Goal: Task Accomplishment & Management: Complete application form

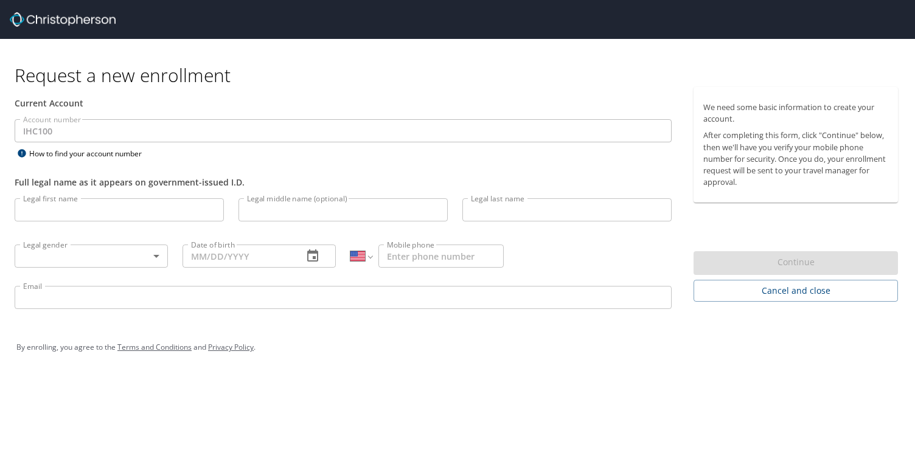
select select "US"
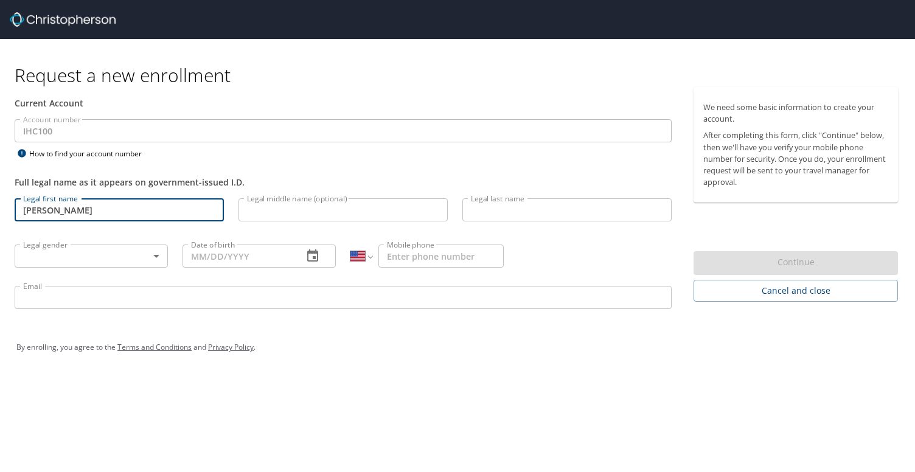
type input "[PERSON_NAME]"
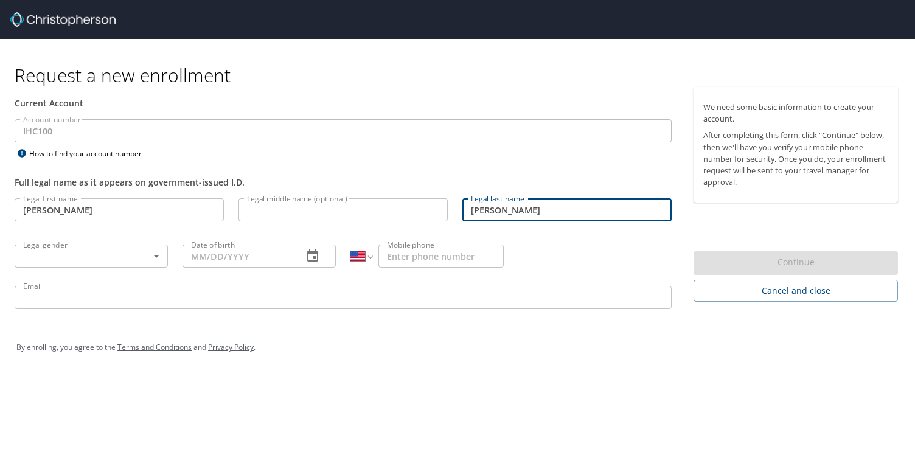
type input "[PERSON_NAME]"
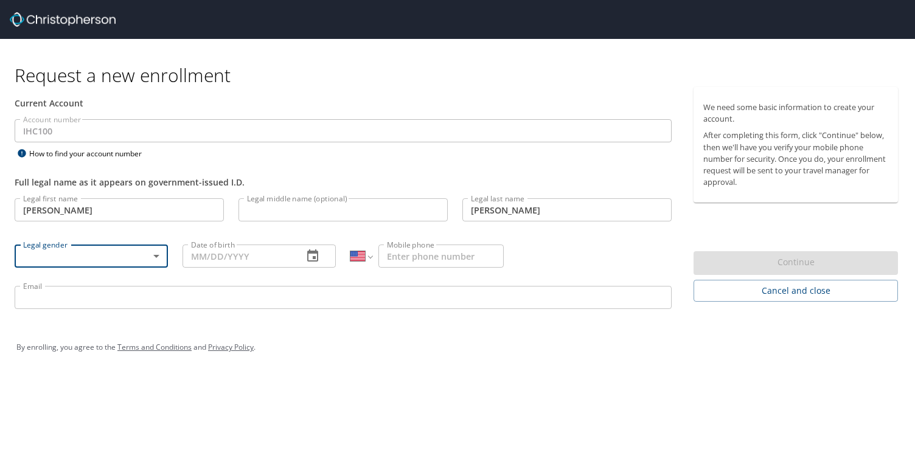
click at [151, 261] on body "Request a new enrollment Current Account Account number IHC100 Account number H…" at bounding box center [457, 236] width 915 height 472
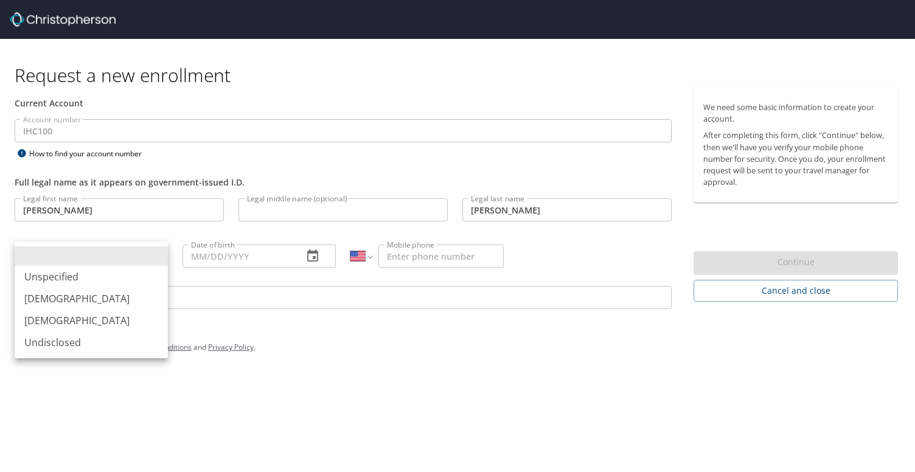
drag, startPoint x: 143, startPoint y: 327, endPoint x: 151, endPoint y: 320, distance: 10.8
click at [143, 327] on li "[DEMOGRAPHIC_DATA]" at bounding box center [91, 321] width 153 height 22
type input "[DEMOGRAPHIC_DATA]"
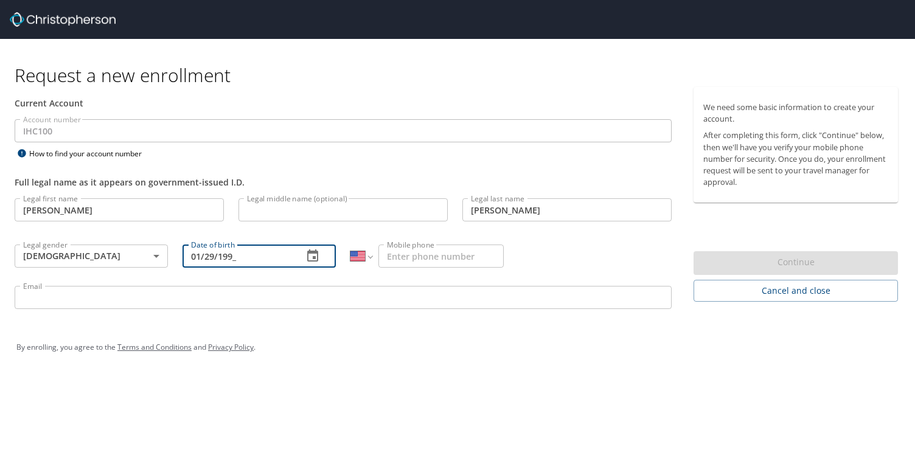
type input "[DATE]"
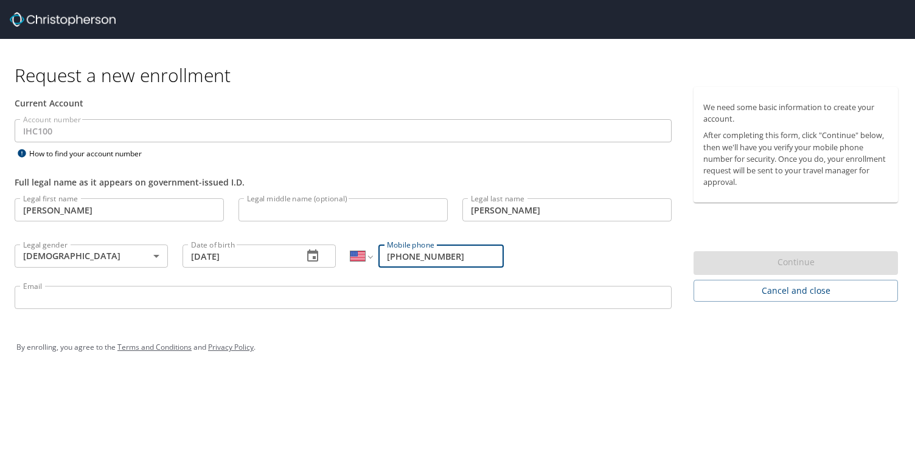
type input "[PHONE_NUMBER]"
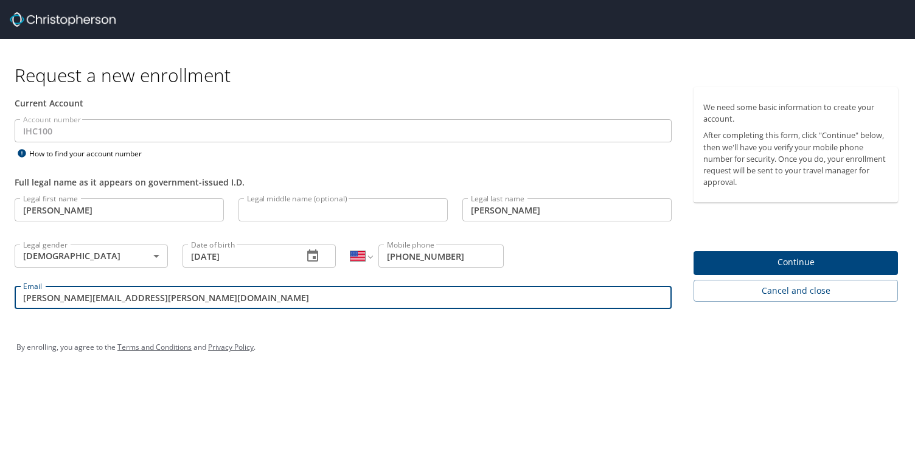
click at [195, 302] on input "[PERSON_NAME][EMAIL_ADDRESS][PERSON_NAME][DOMAIN_NAME]" at bounding box center [343, 297] width 657 height 23
click at [194, 302] on input "[PERSON_NAME][EMAIL_ADDRESS][PERSON_NAME][DOMAIN_NAME]" at bounding box center [343, 297] width 657 height 23
type input "[PERSON_NAME][EMAIL_ADDRESS][PERSON_NAME][DOMAIN_NAME]"
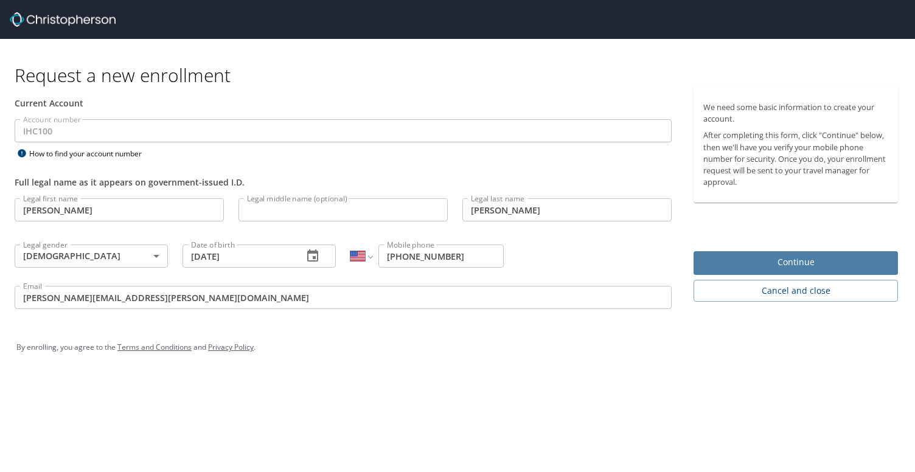
click at [766, 255] on span "Continue" at bounding box center [795, 262] width 185 height 15
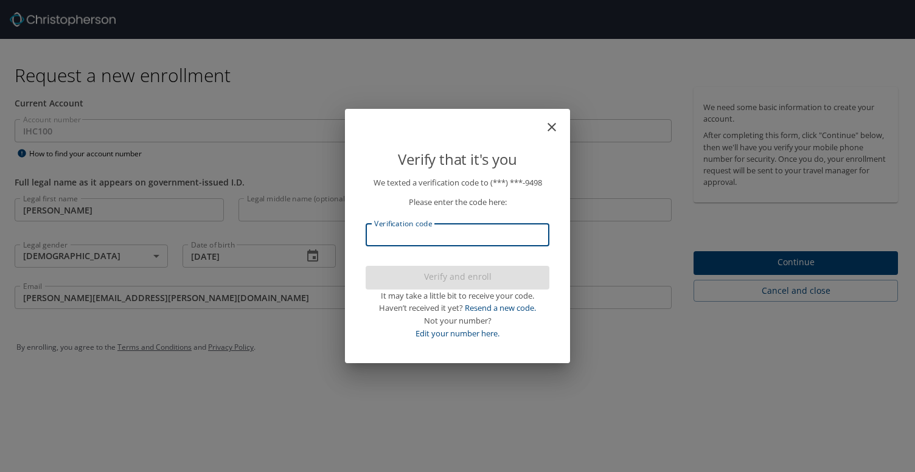
click at [496, 241] on input "Verification code" at bounding box center [457, 234] width 184 height 23
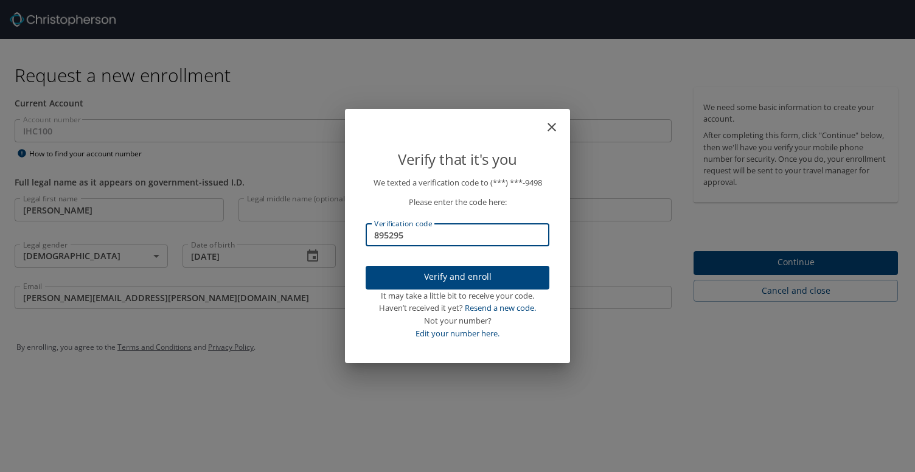
type input "895295"
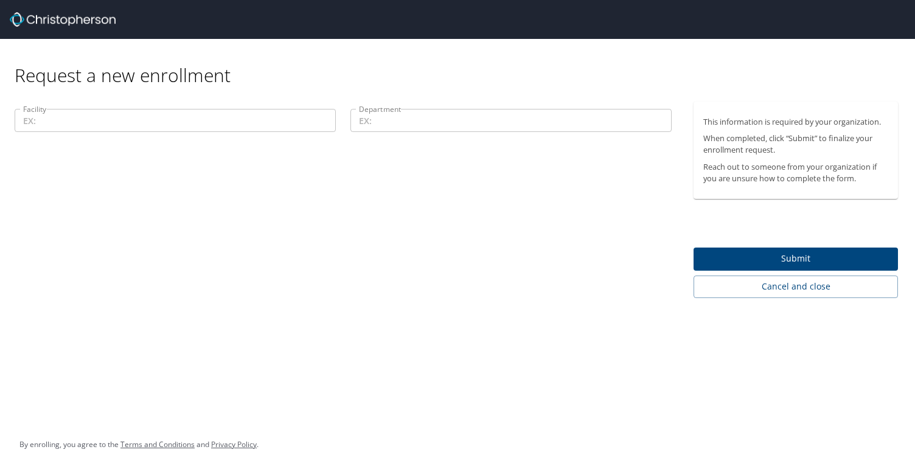
click at [161, 114] on input "Facility" at bounding box center [175, 120] width 321 height 23
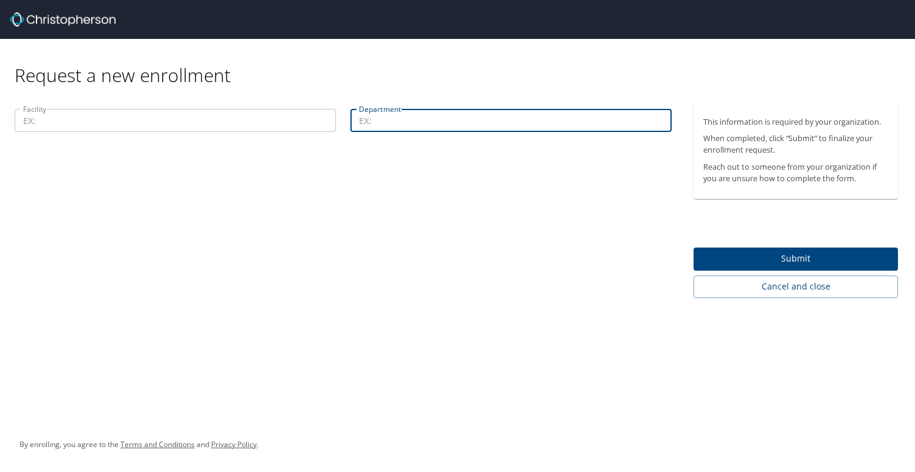
click at [412, 123] on input "Department" at bounding box center [510, 120] width 321 height 23
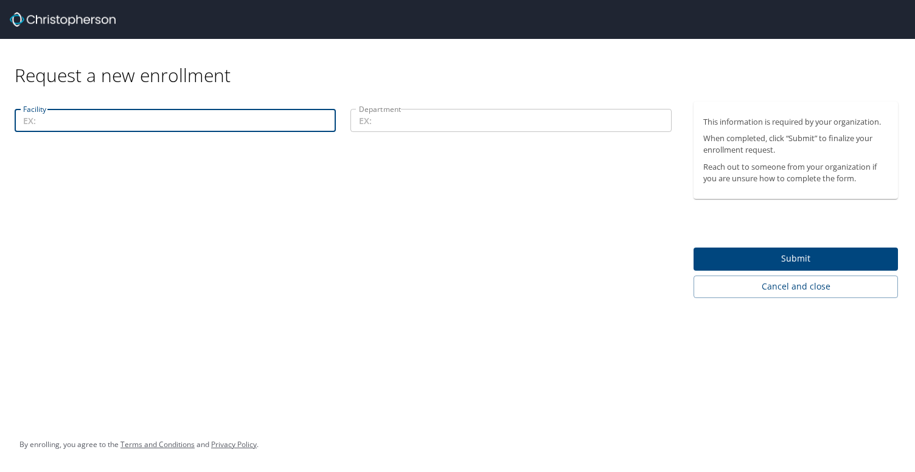
click at [121, 123] on input "Facility" at bounding box center [175, 120] width 321 height 23
type input "C"
type input "192"
click at [506, 124] on input "Department" at bounding box center [510, 120] width 321 height 23
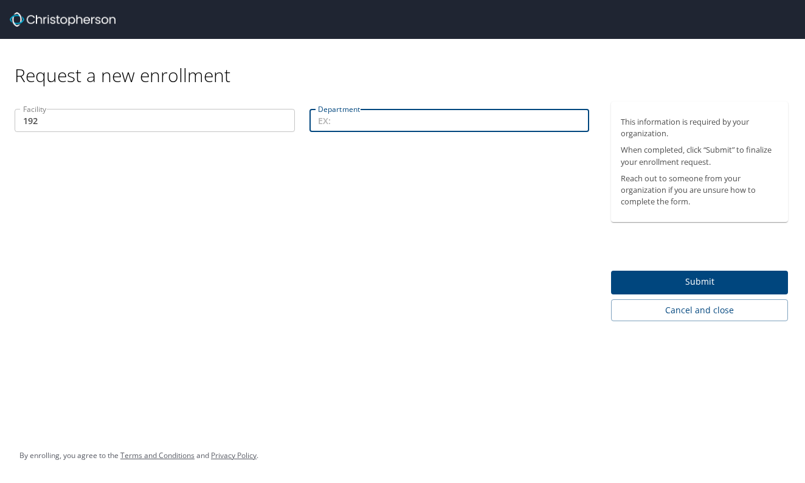
click at [181, 120] on input "192" at bounding box center [155, 120] width 280 height 23
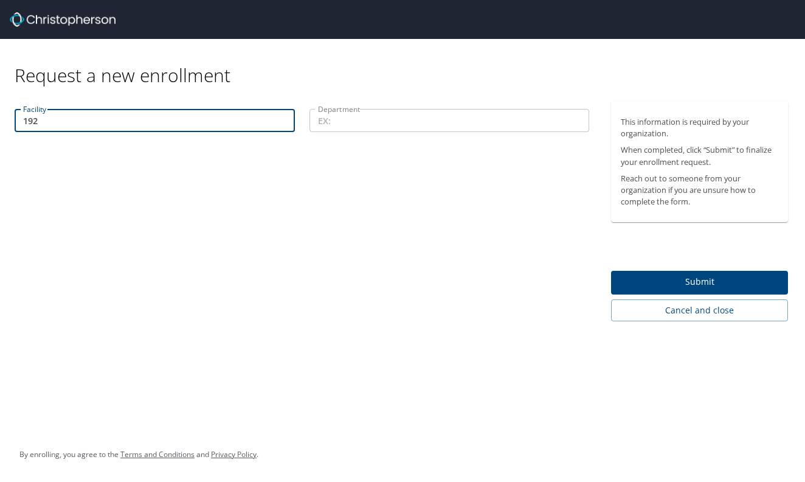
click at [111, 129] on input "192" at bounding box center [155, 120] width 280 height 23
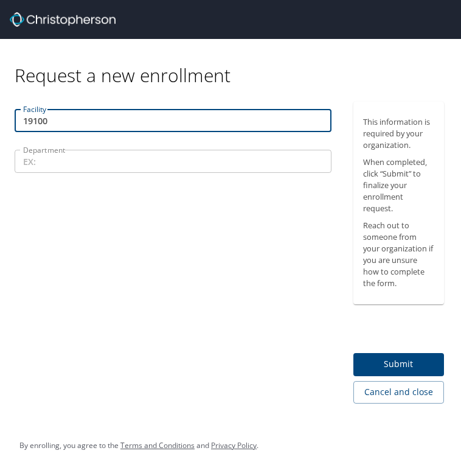
type input "19100"
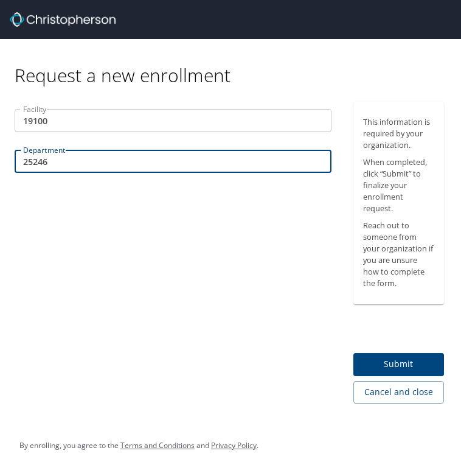
type input "25246"
click at [404, 360] on span "Submit" at bounding box center [399, 363] width 72 height 15
